Goal: Information Seeking & Learning: Learn about a topic

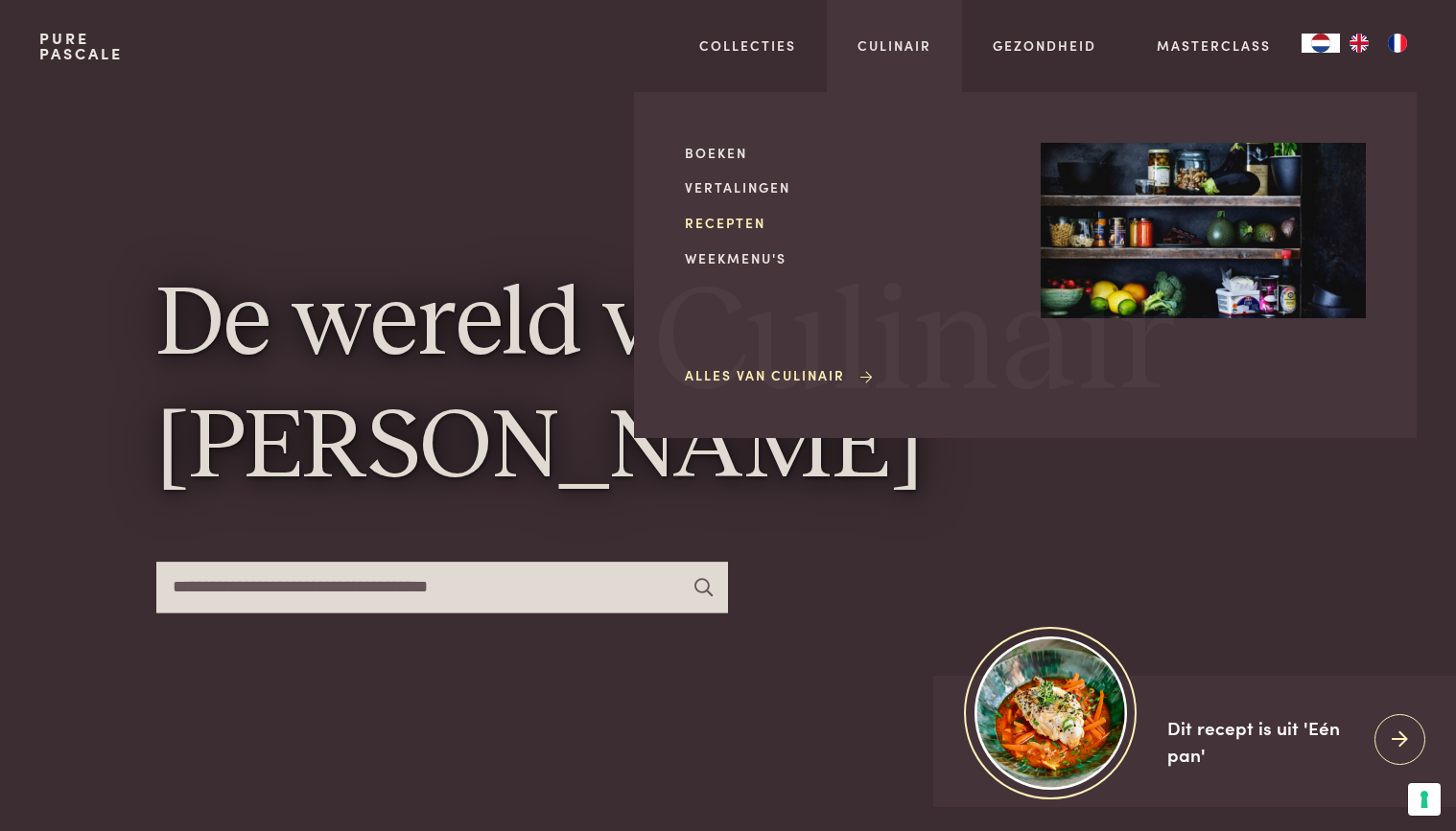
click at [738, 224] on link "Recepten" at bounding box center [847, 223] width 325 height 20
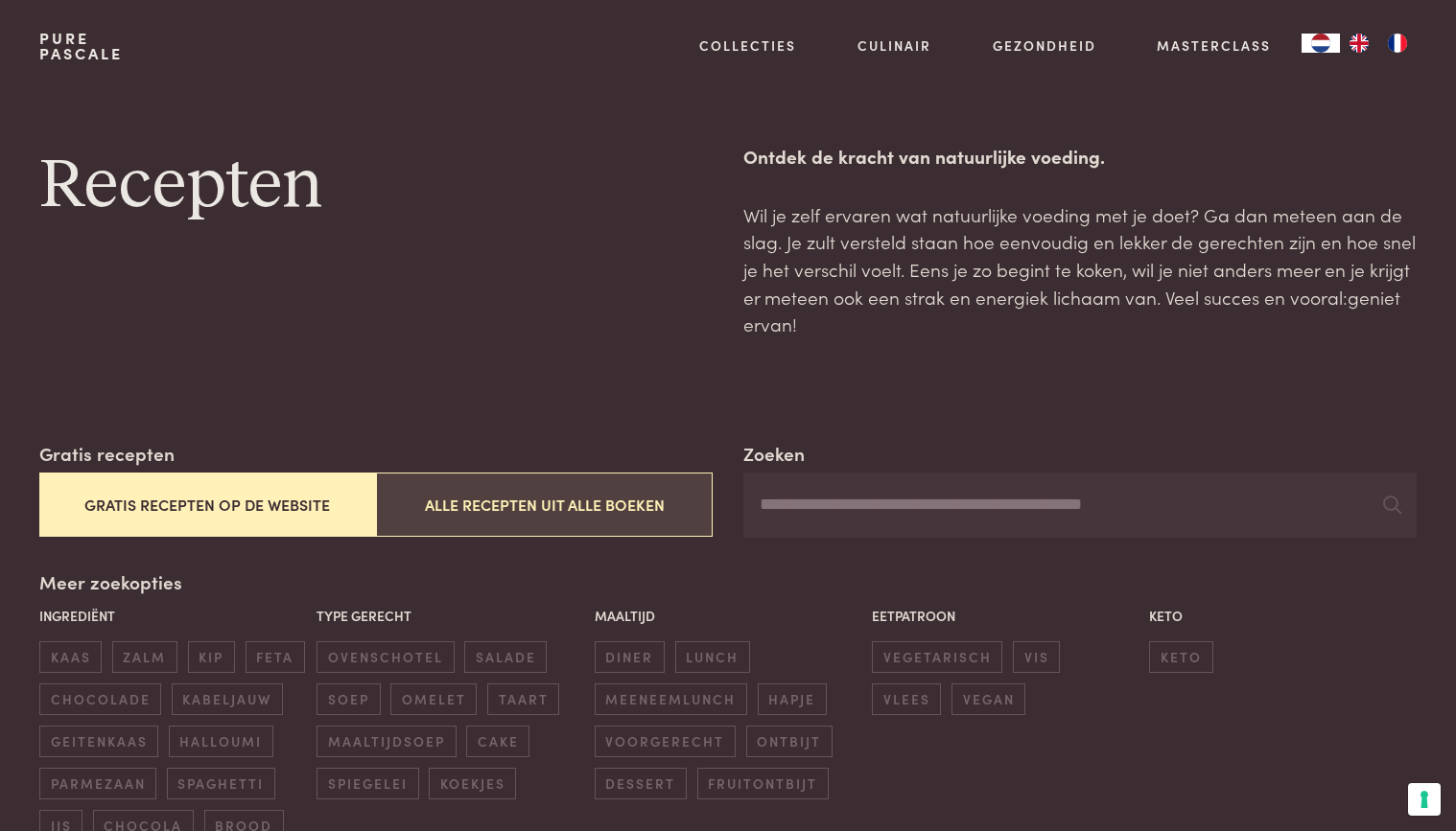
click at [487, 500] on button "Alle recepten uit alle boeken" at bounding box center [544, 505] width 337 height 64
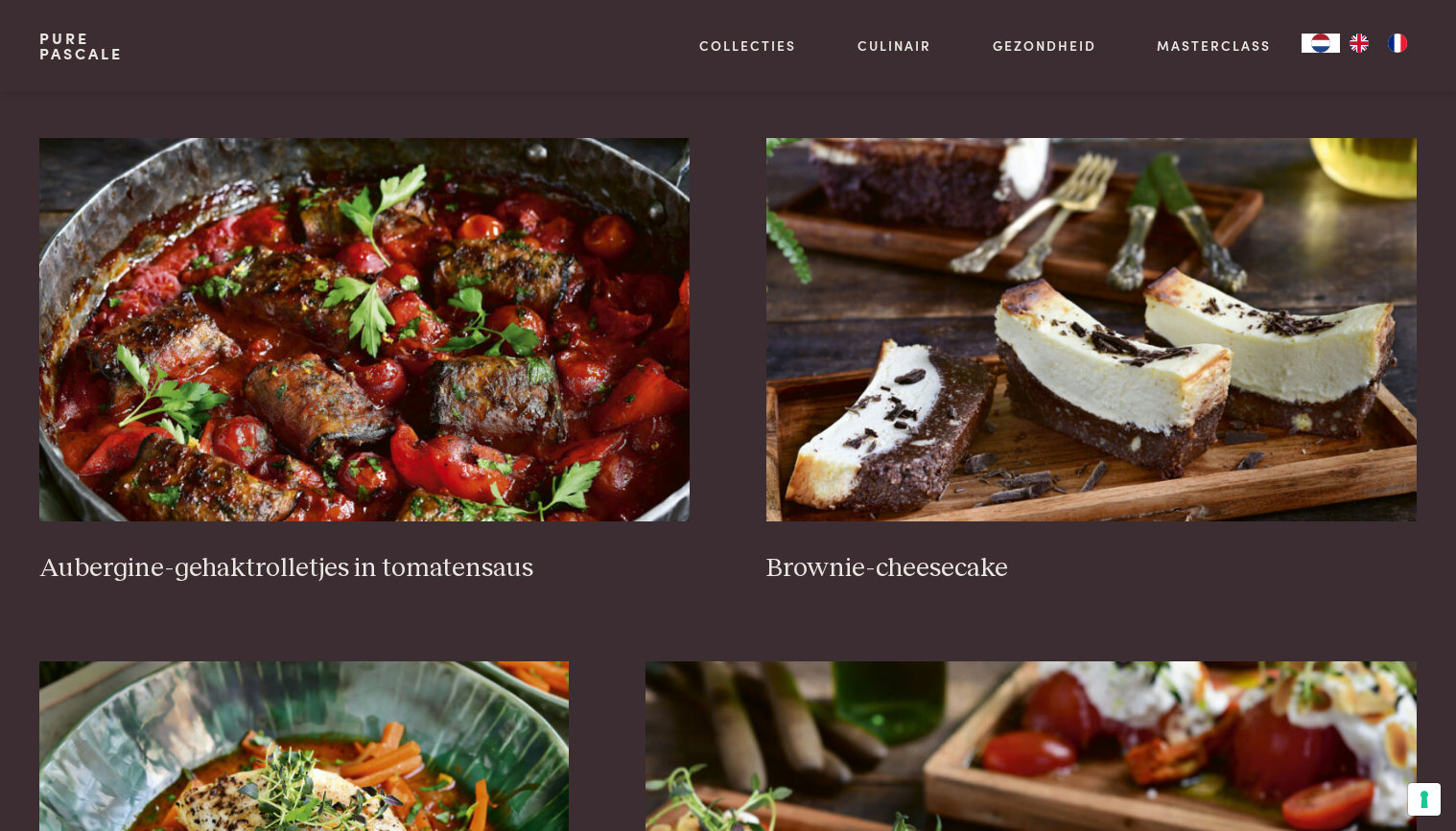
scroll to position [756, 0]
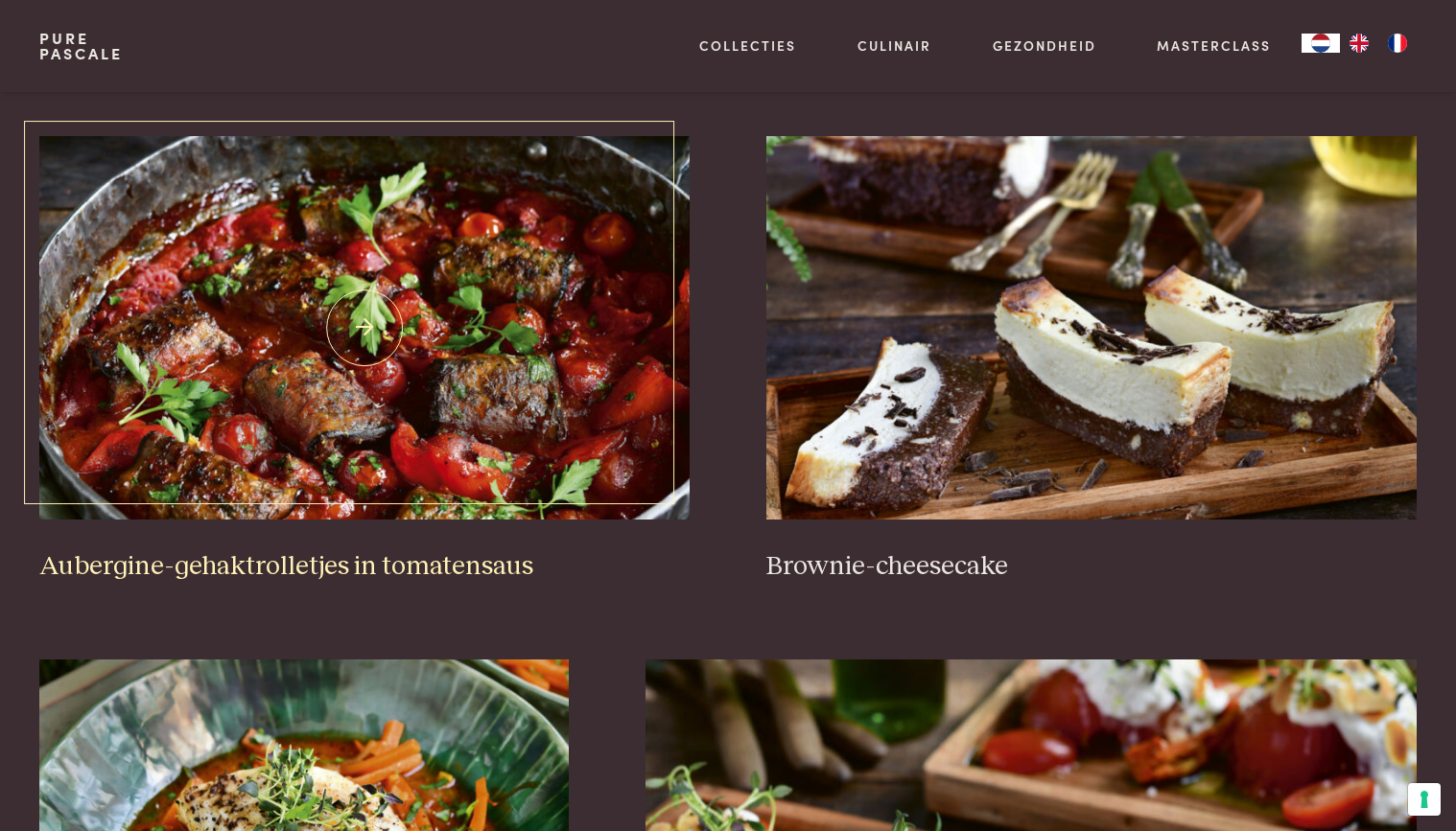
click at [526, 377] on img at bounding box center [364, 328] width 650 height 384
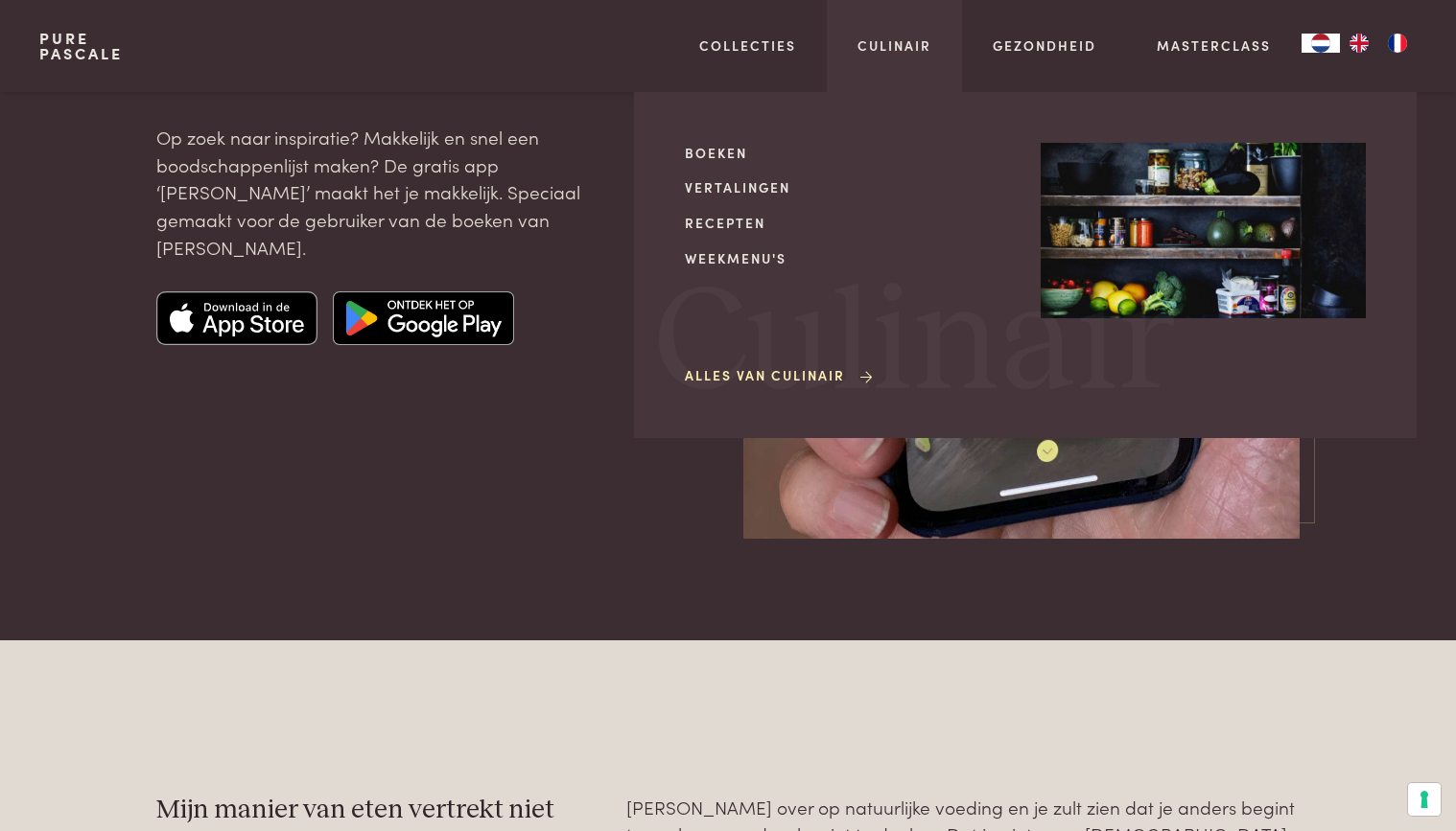
scroll to position [5451, 0]
